Goal: Transaction & Acquisition: Download file/media

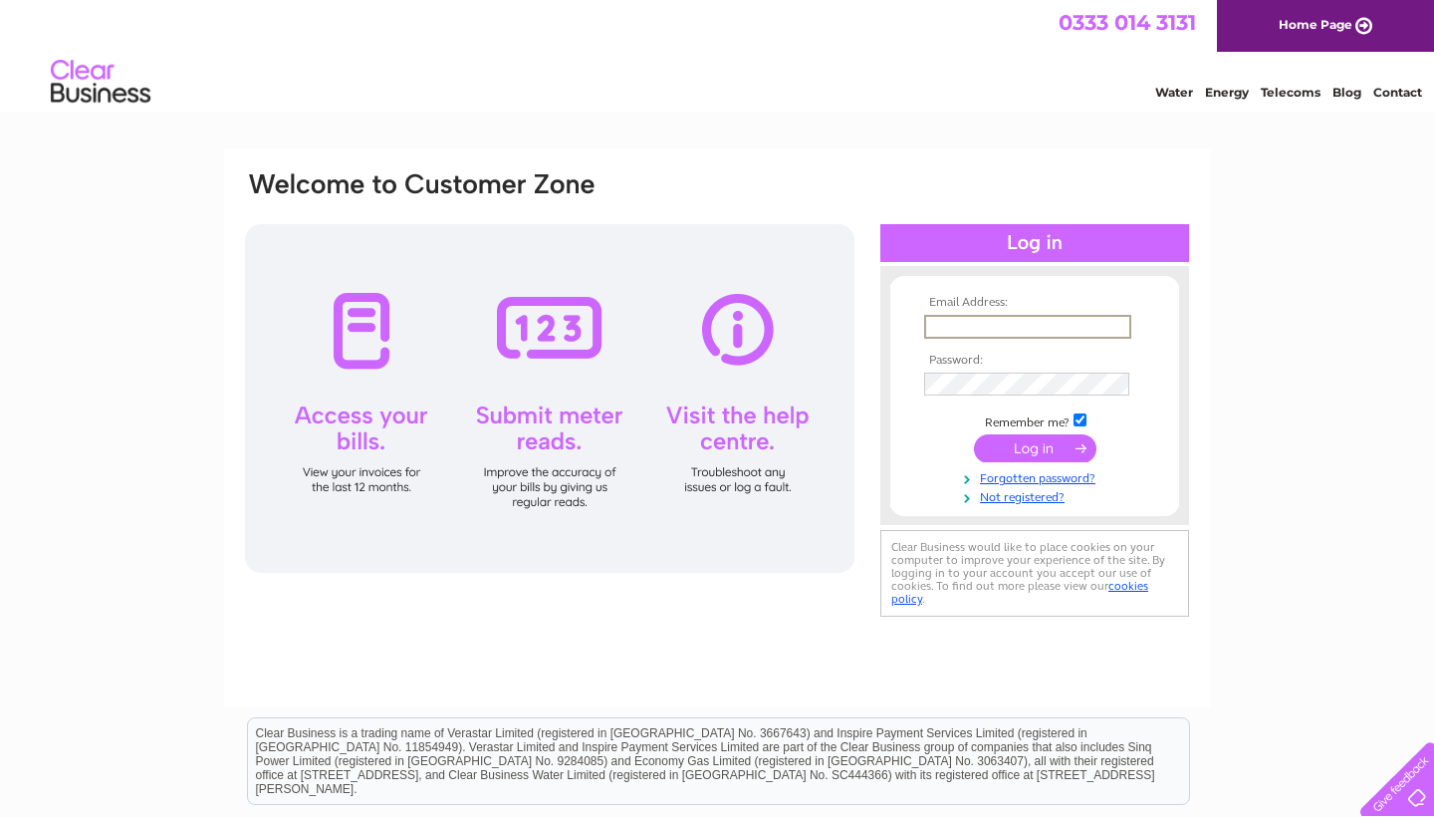
type input "info@casa-picante.co.uk"
click at [1035, 446] on input "submit" at bounding box center [1035, 448] width 122 height 28
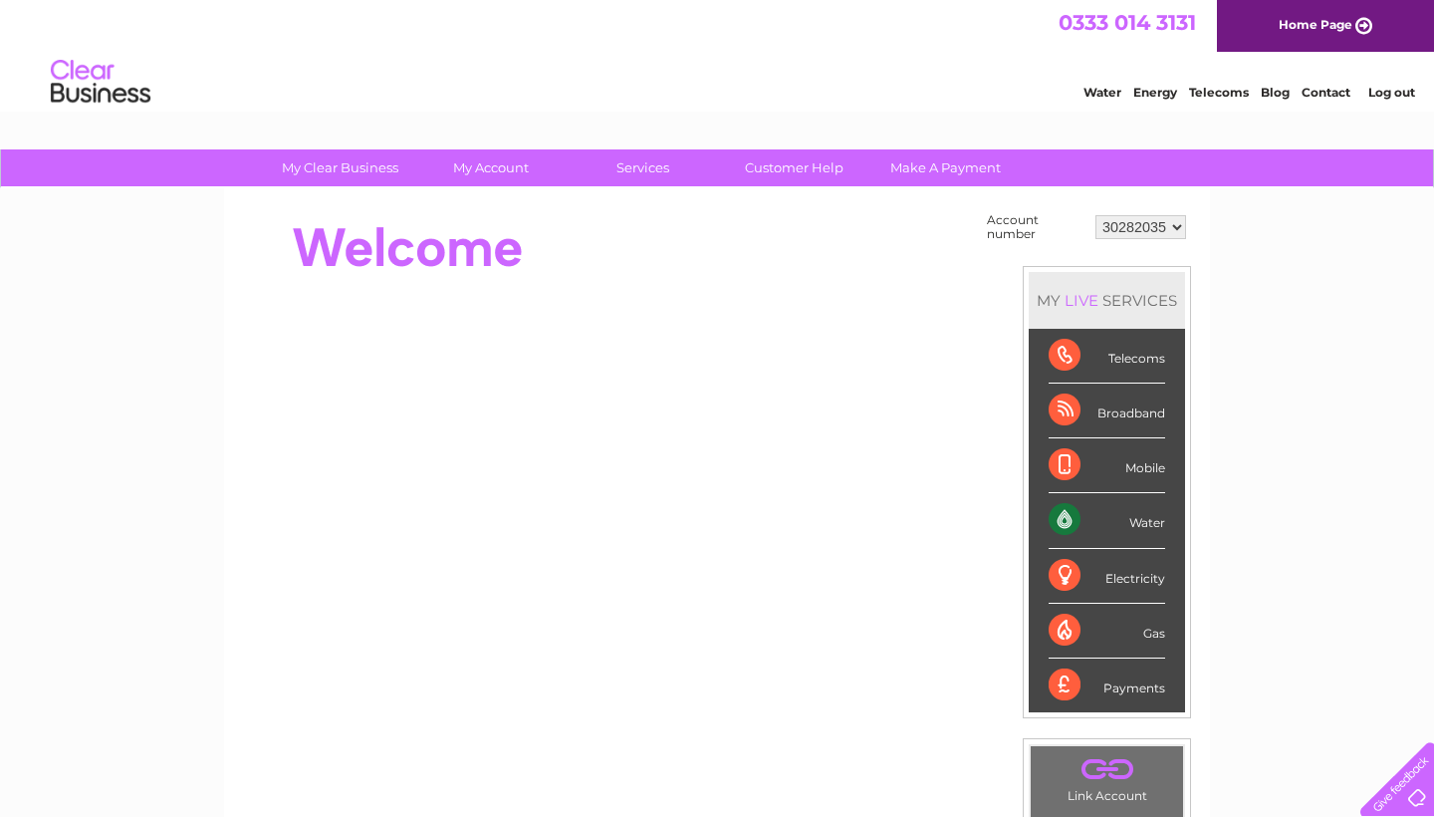
select select "30312954"
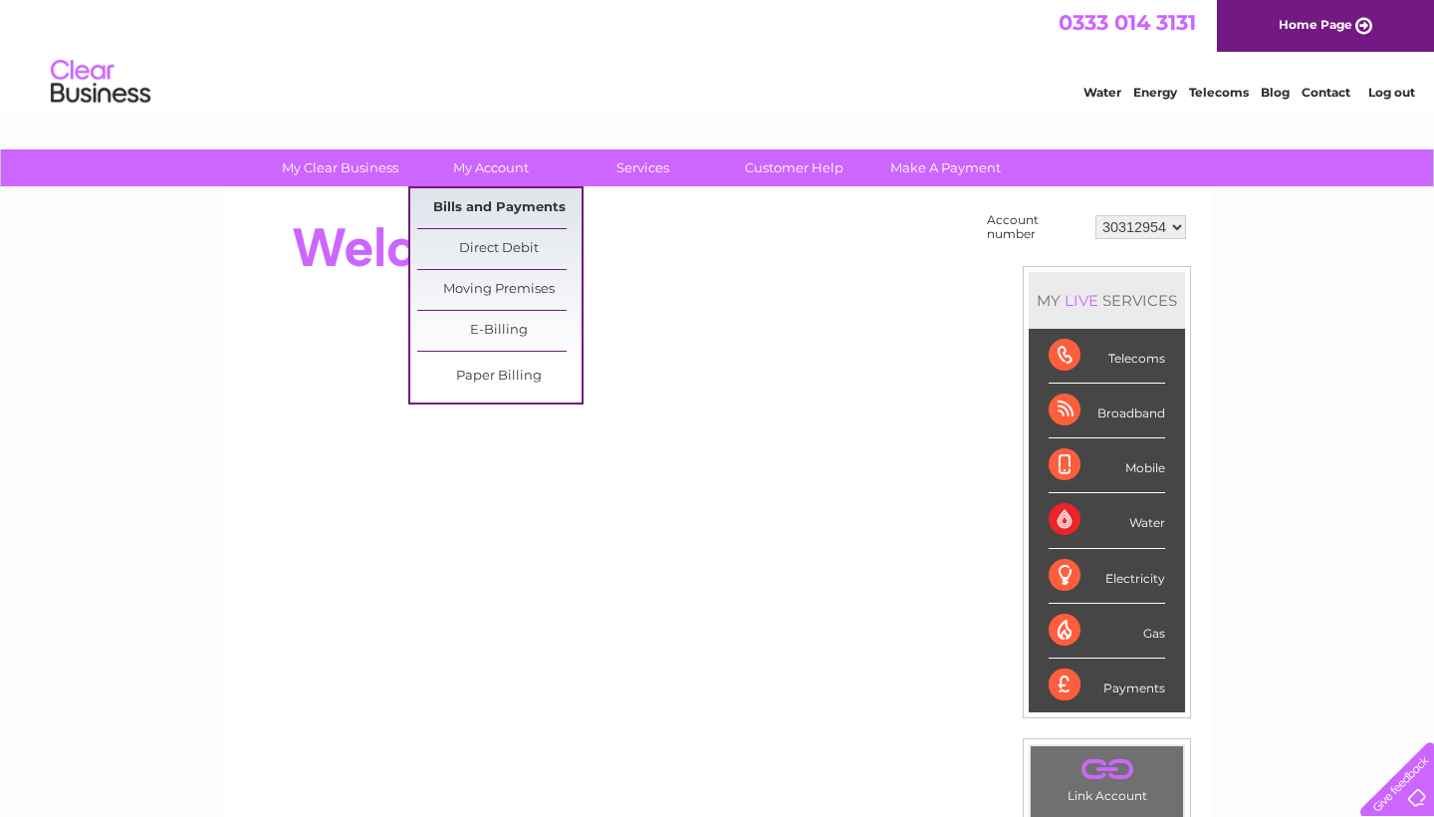
click at [518, 210] on link "Bills and Payments" at bounding box center [499, 208] width 164 height 40
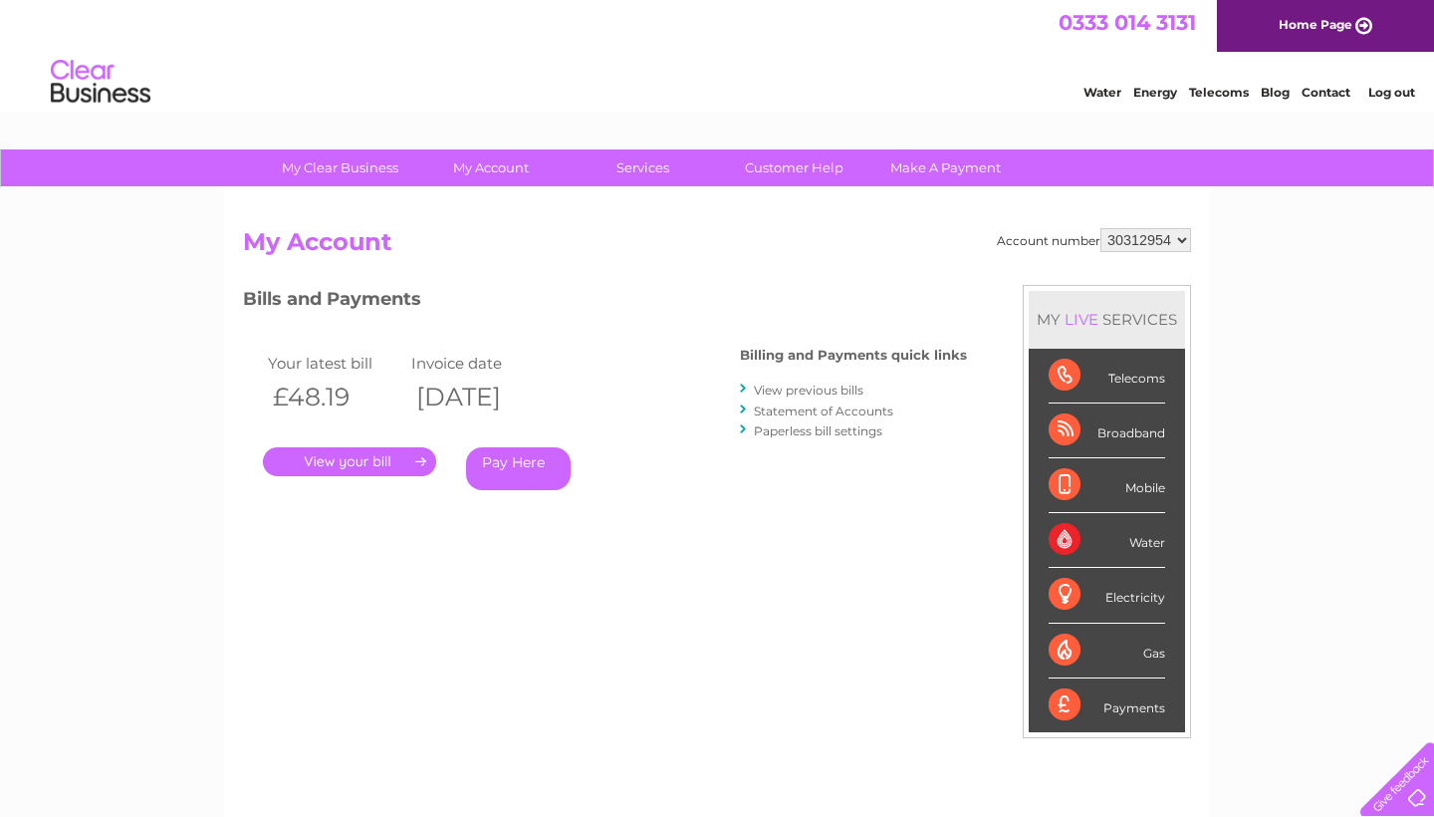
click at [842, 391] on link "View previous bills" at bounding box center [809, 389] width 110 height 15
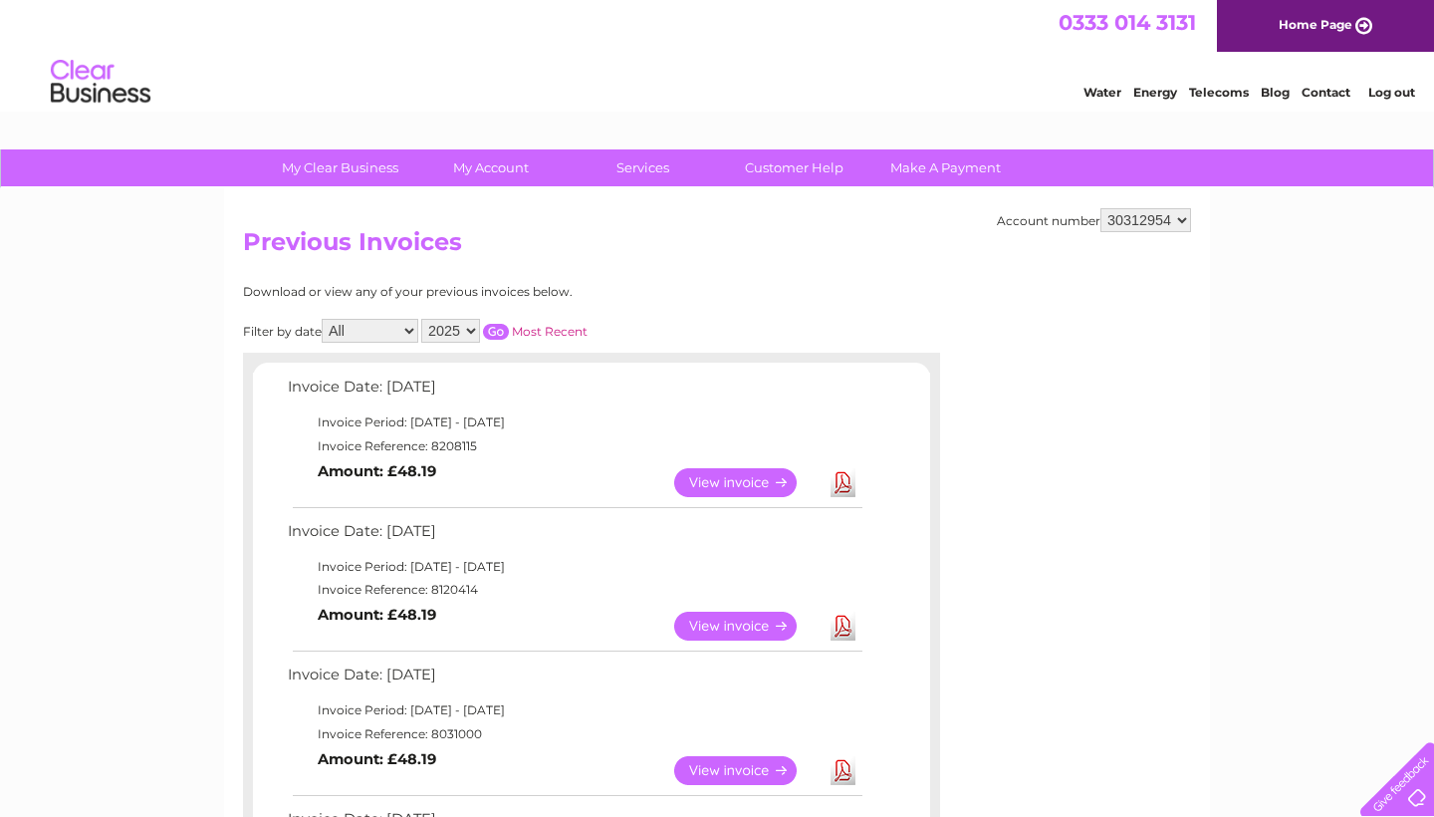
select select "30282035"
click at [752, 621] on link "View" at bounding box center [747, 625] width 146 height 29
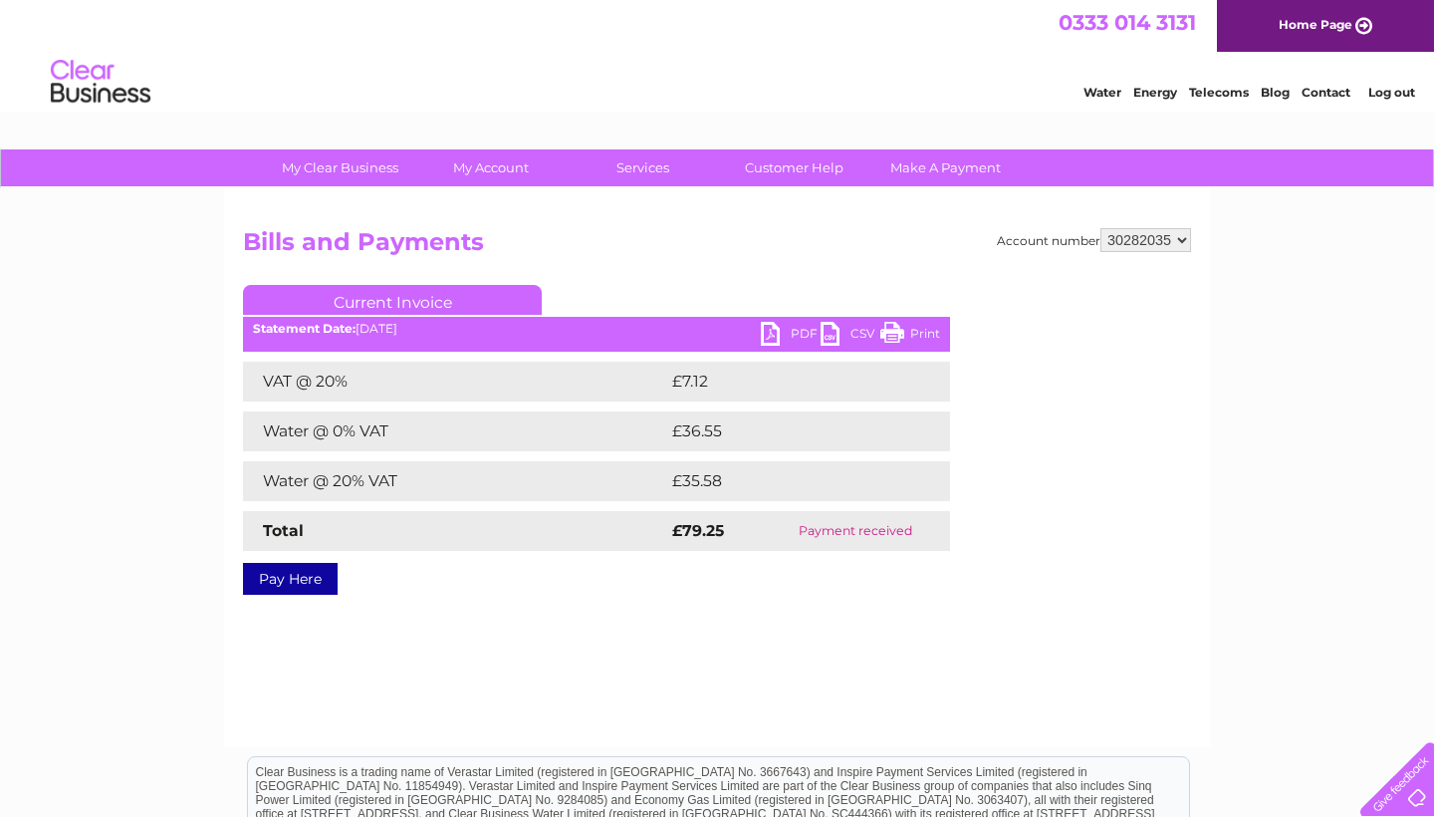
click at [794, 332] on link "PDF" at bounding box center [791, 336] width 60 height 29
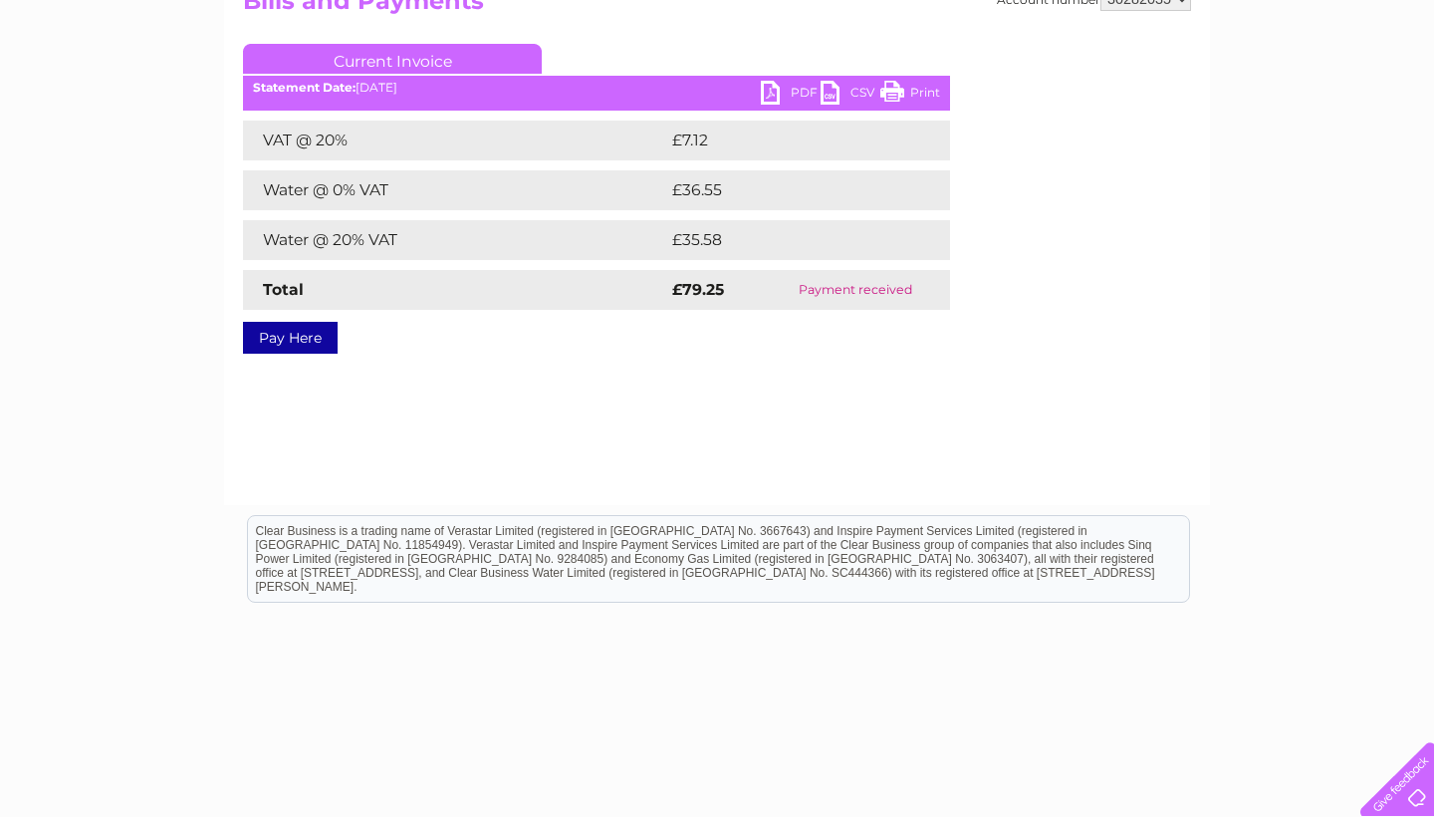
scroll to position [256, 0]
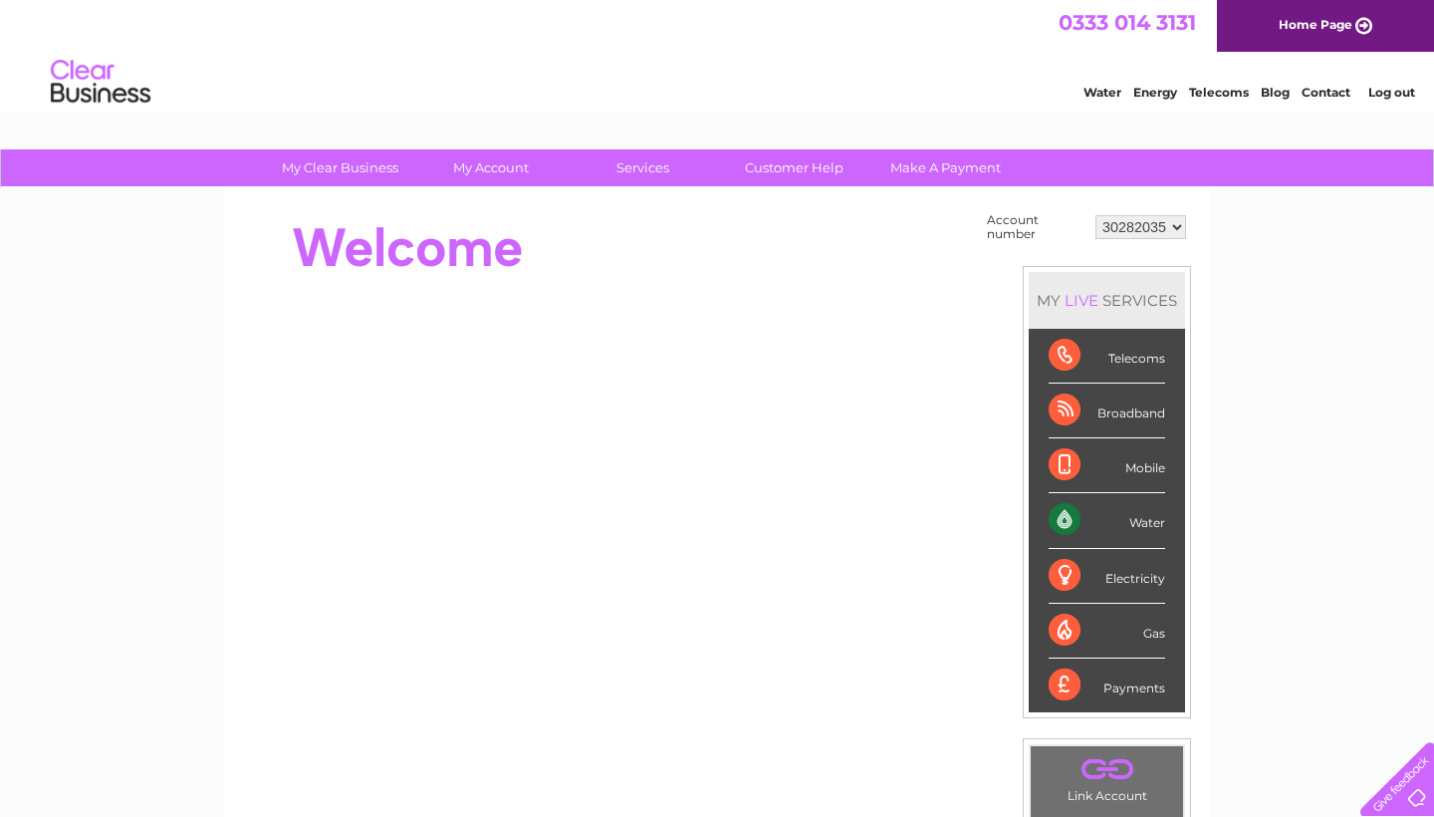
select select "30312954"
click at [506, 172] on link "My Account" at bounding box center [491, 167] width 164 height 37
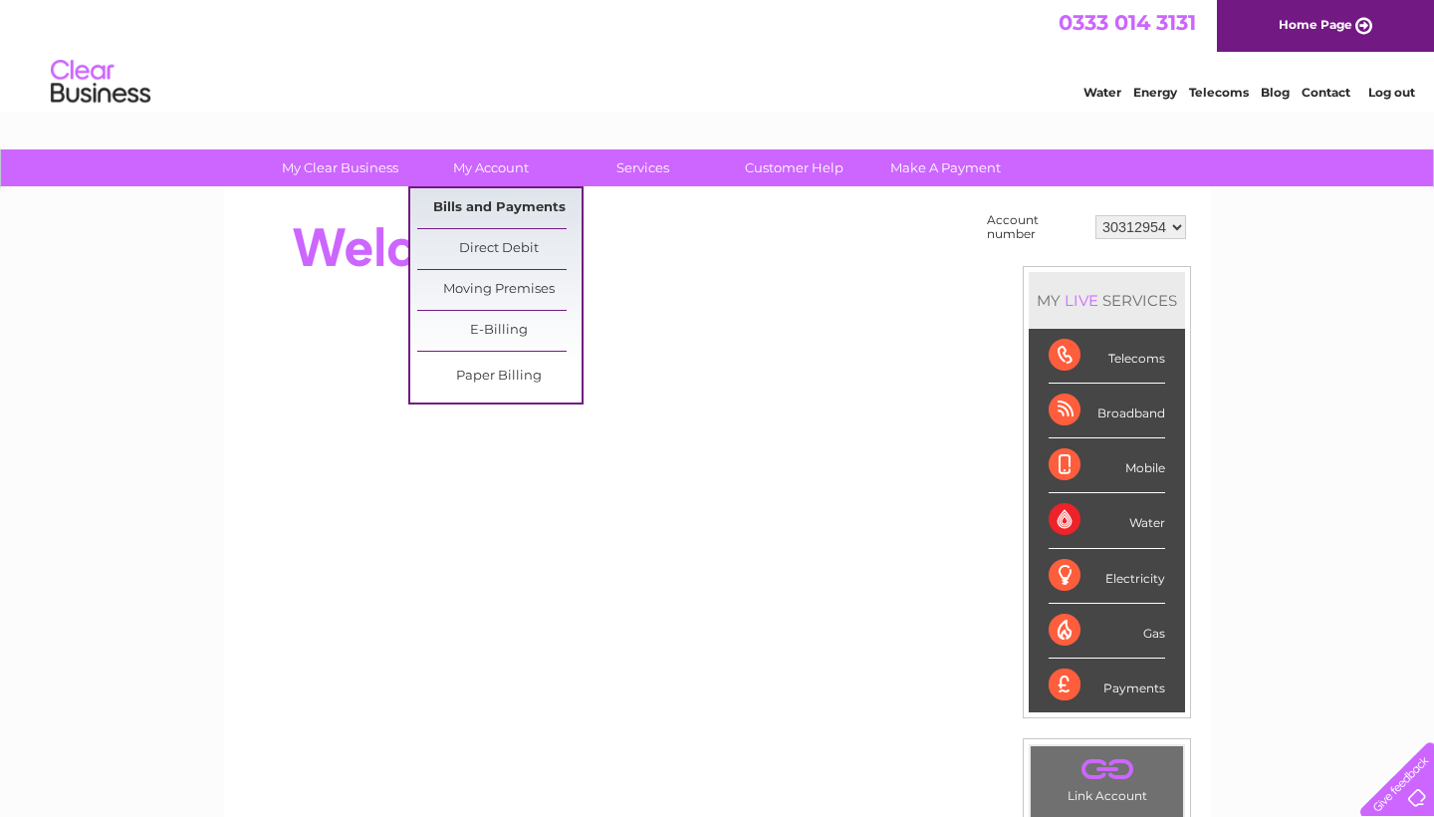
click at [516, 208] on link "Bills and Payments" at bounding box center [499, 208] width 164 height 40
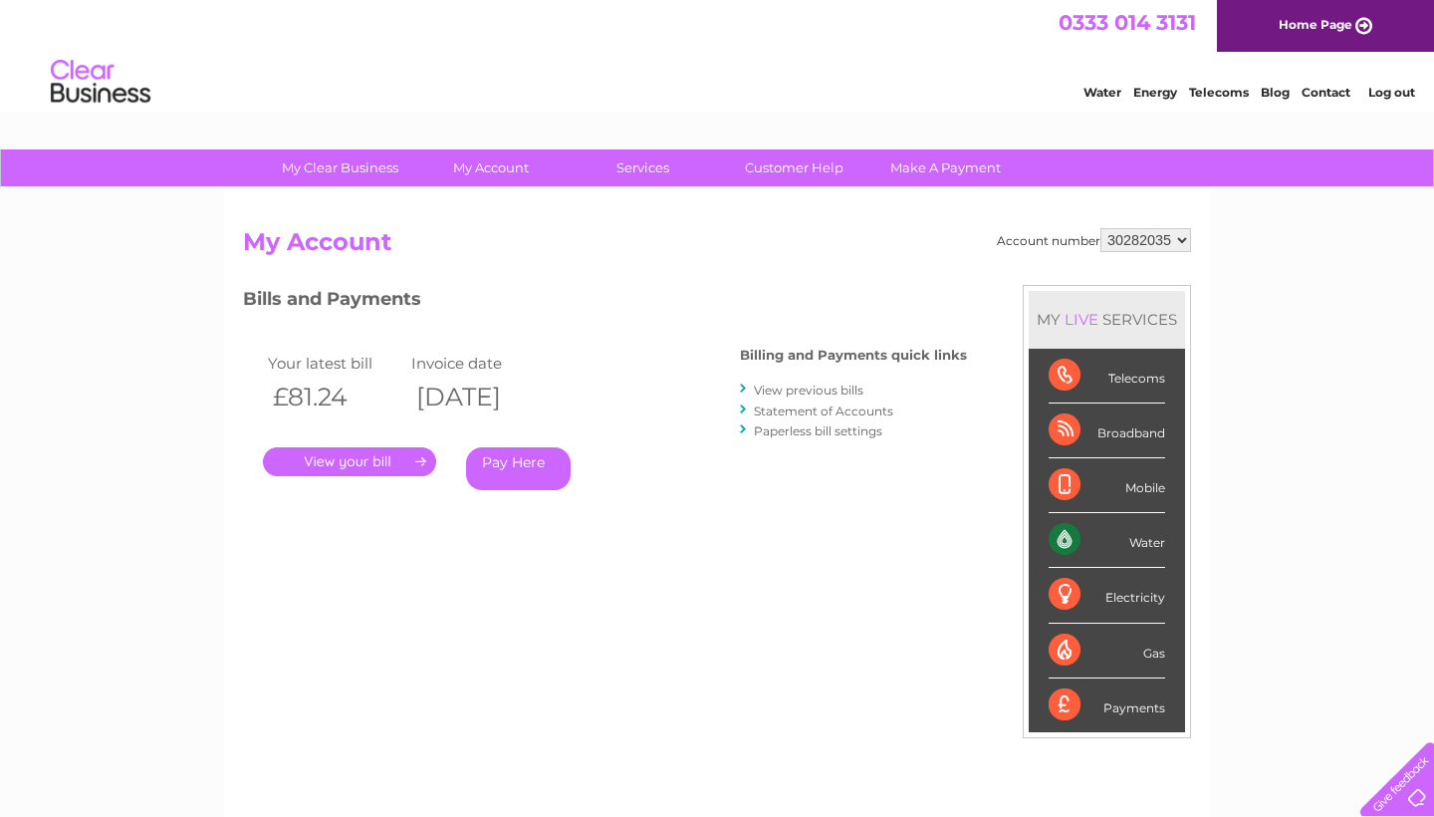
select select "30312954"
click at [818, 387] on link "View previous bills" at bounding box center [809, 389] width 110 height 15
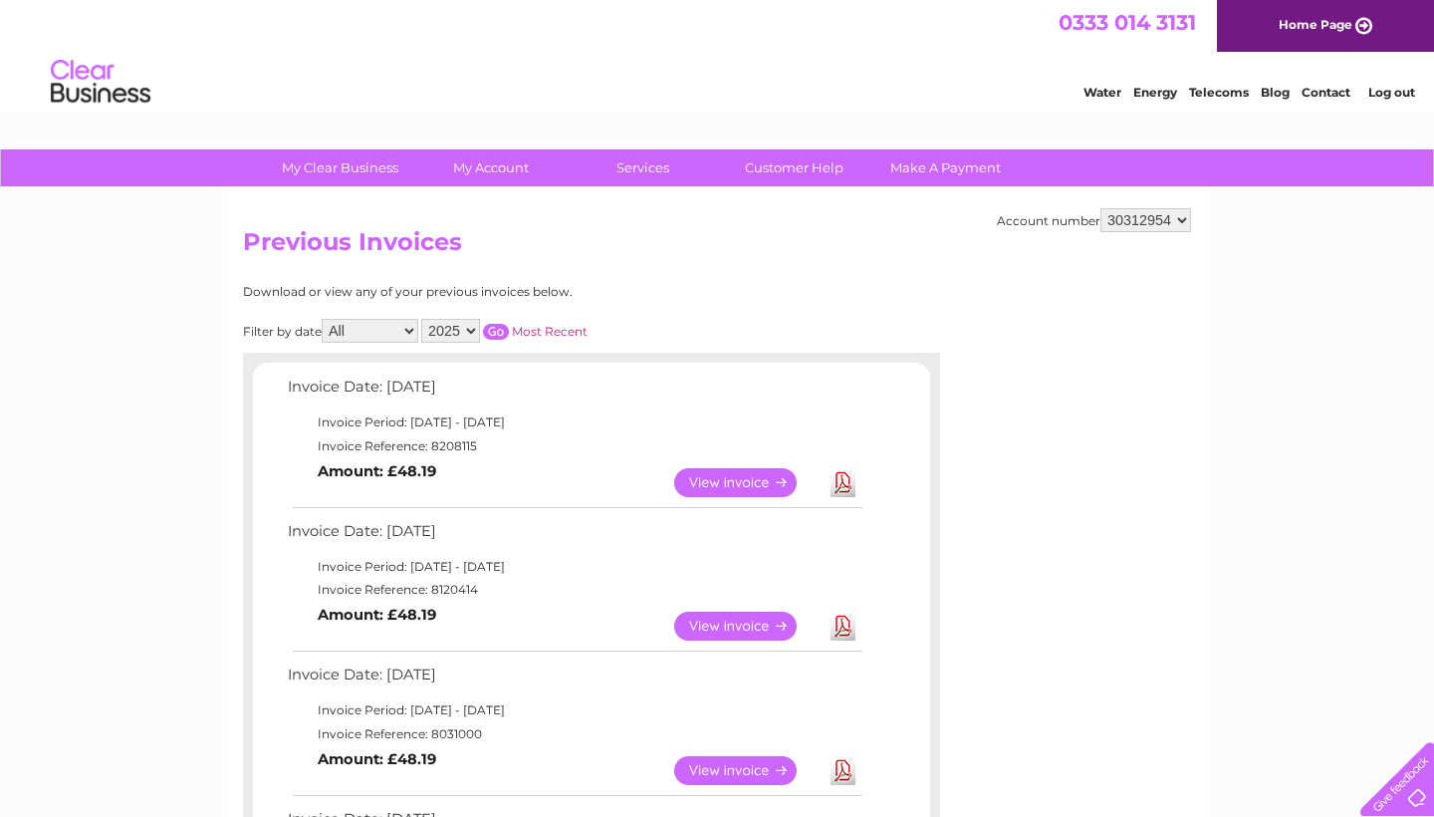
click at [747, 474] on link "View" at bounding box center [747, 482] width 146 height 29
click at [735, 617] on link "View" at bounding box center [747, 625] width 146 height 29
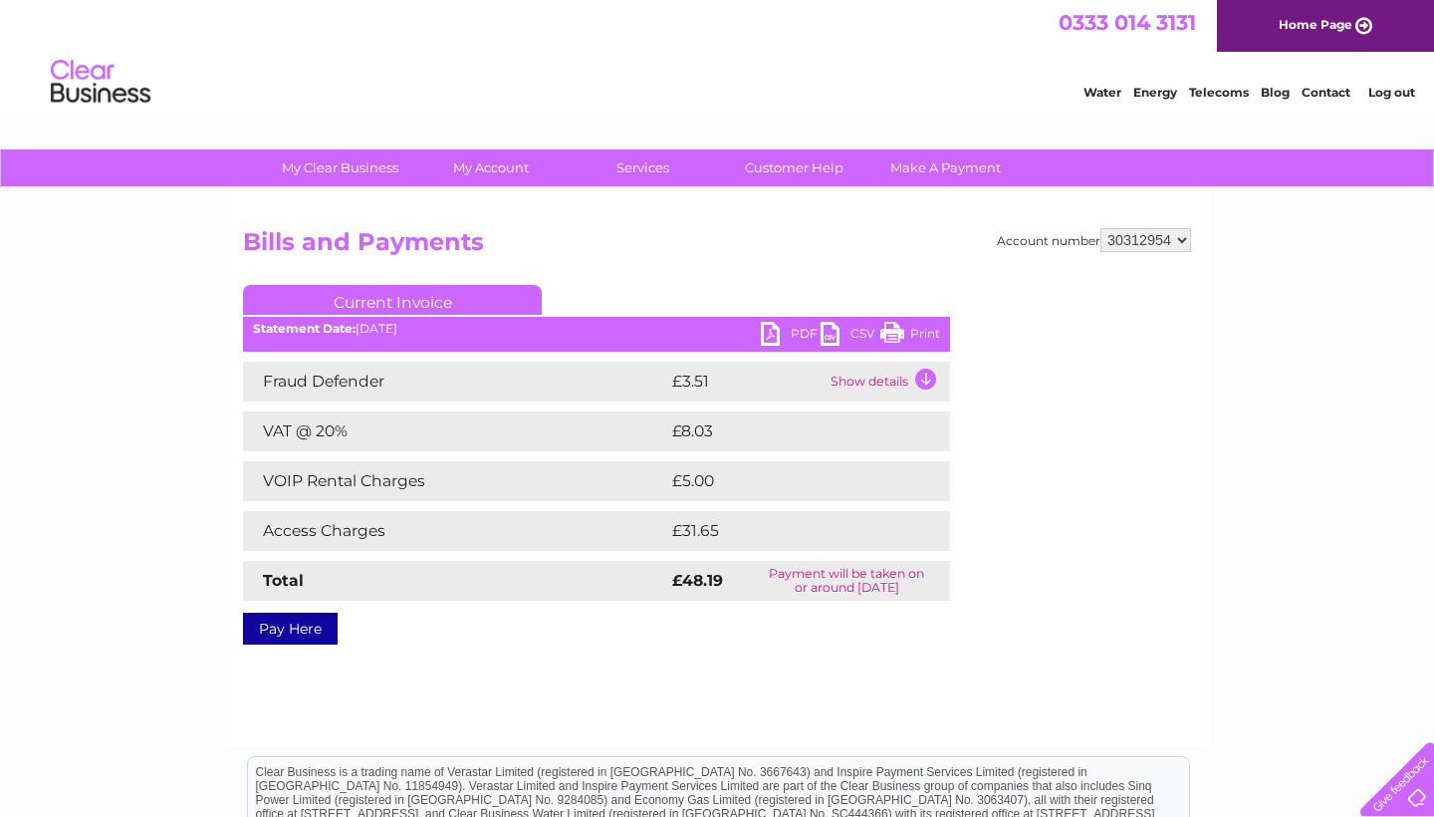
click at [801, 334] on link "PDF" at bounding box center [791, 336] width 60 height 29
click at [792, 331] on link "PDF" at bounding box center [791, 336] width 60 height 29
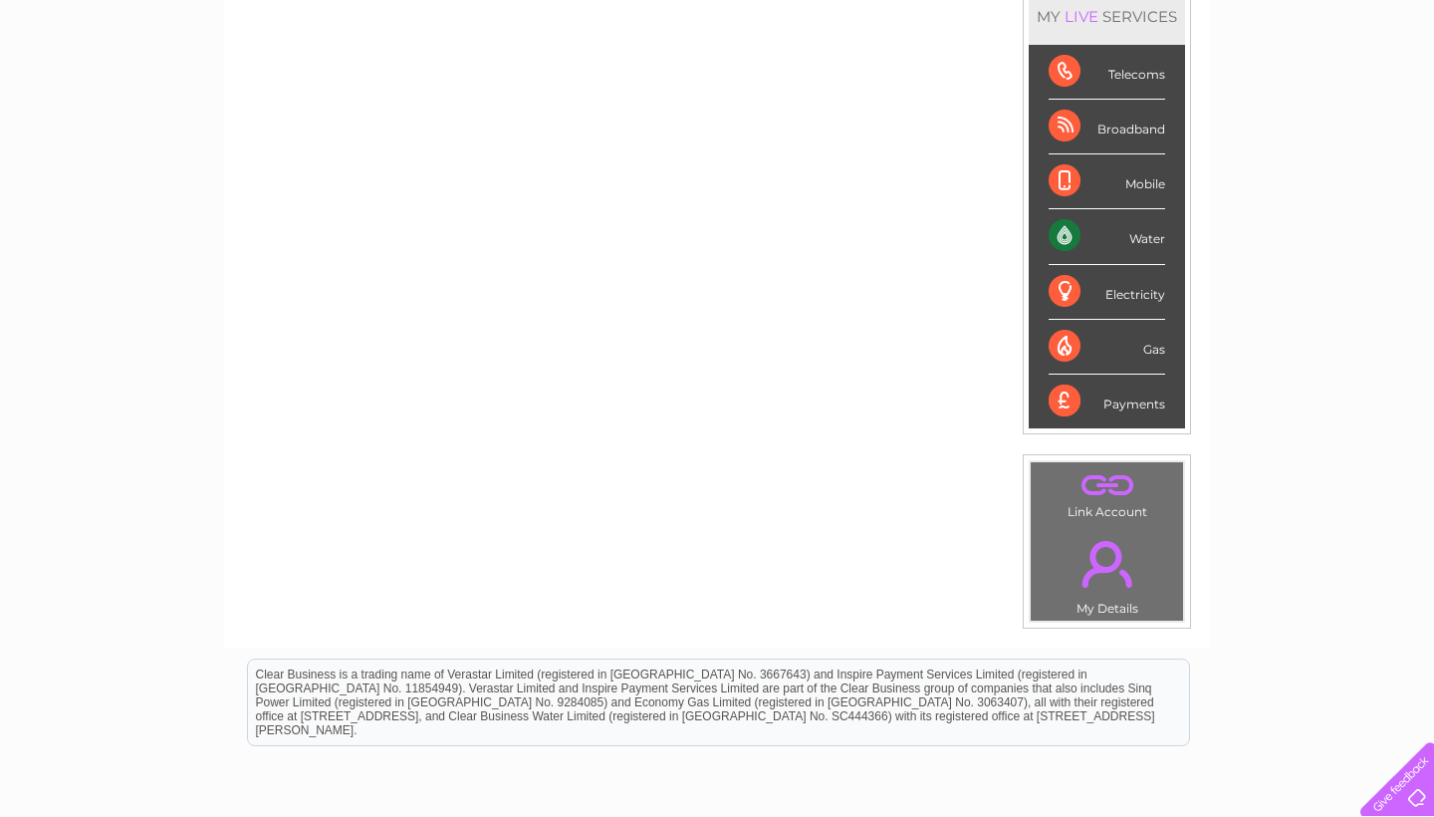
scroll to position [293, 0]
